Goal: Task Accomplishment & Management: Use online tool/utility

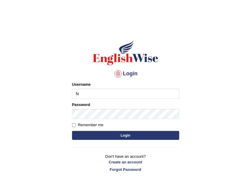
type input "Nahidshikder"
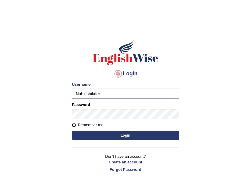
click at [73, 125] on input "Remember me" at bounding box center [74, 125] width 4 height 4
checkbox input "true"
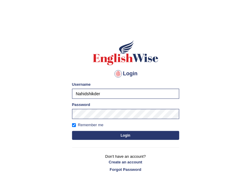
click at [93, 136] on button "Login" at bounding box center [125, 135] width 107 height 9
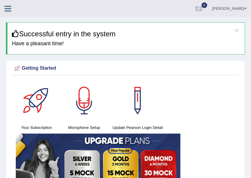
click at [5, 9] on icon at bounding box center [7, 9] width 7 height 8
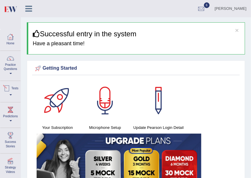
click at [12, 94] on span at bounding box center [11, 94] width 2 height 1
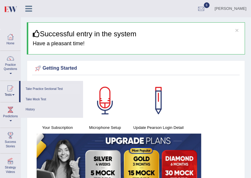
click at [38, 88] on link "Take Practice Sectional Test" at bounding box center [51, 89] width 56 height 10
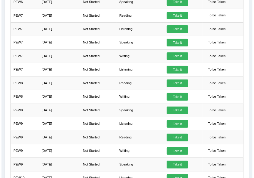
scroll to position [218, 0]
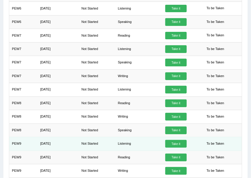
click at [127, 137] on td "Listening" at bounding box center [138, 143] width 47 height 13
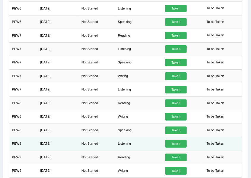
click at [100, 141] on td "Not Started" at bounding box center [97, 143] width 36 height 13
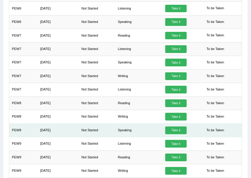
click at [176, 126] on link "Take it" at bounding box center [175, 130] width 21 height 8
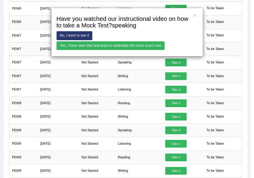
click at [87, 44] on link "Yes, I have seen that and want to undertake the mock exam now" at bounding box center [110, 45] width 108 height 9
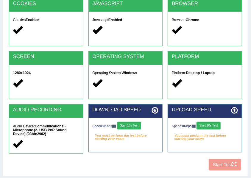
click at [217, 125] on button "Start 10s Test" at bounding box center [208, 126] width 24 height 8
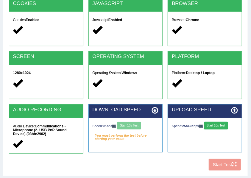
click at [130, 123] on div "Speed: 0 Kbps Start 10s Test" at bounding box center [125, 126] width 66 height 9
click at [132, 123] on button "Start 10s Test" at bounding box center [129, 126] width 24 height 8
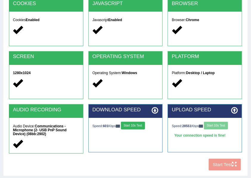
click at [132, 123] on button "Start 10s Test" at bounding box center [133, 126] width 24 height 8
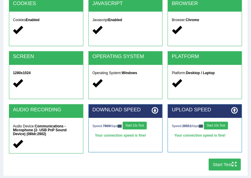
click at [216, 163] on button "Start Test" at bounding box center [224, 164] width 32 height 12
